Goal: Navigation & Orientation: Find specific page/section

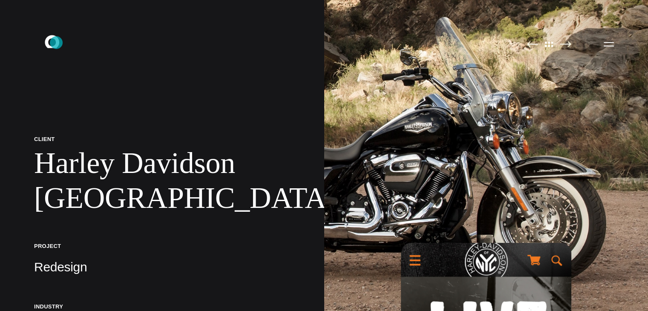
click at [56, 43] on icon at bounding box center [52, 41] width 14 height 13
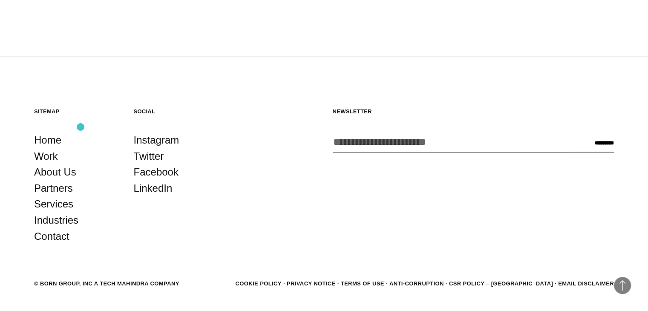
scroll to position [2265, 0]
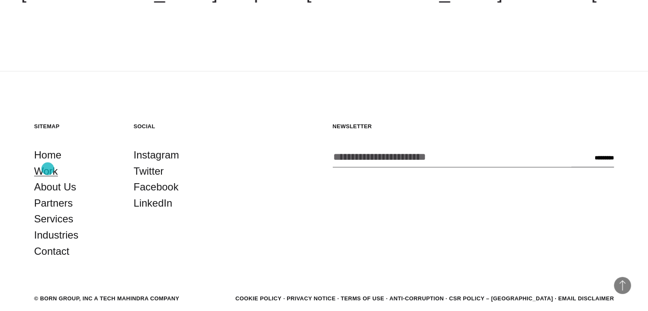
click at [48, 169] on link "Work" at bounding box center [46, 171] width 24 height 16
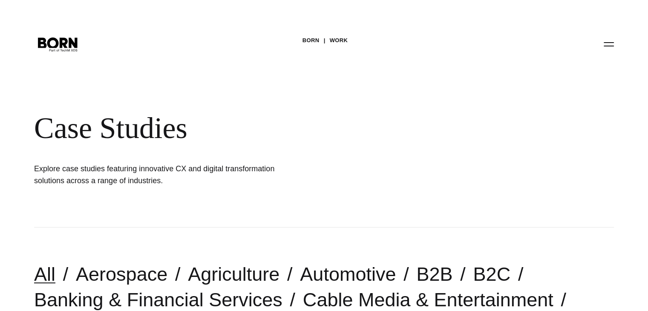
scroll to position [213, 0]
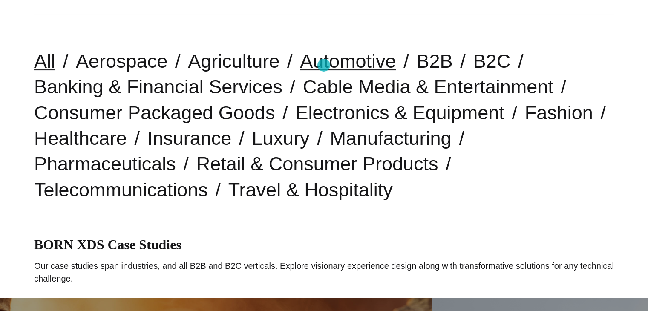
click at [324, 65] on link "Automotive" at bounding box center [348, 61] width 96 height 22
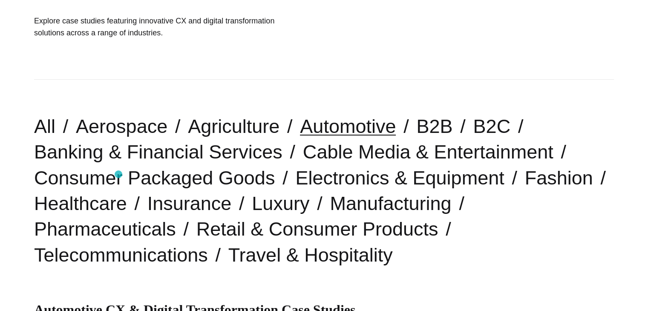
scroll to position [170, 0]
